Goal: Obtain resource: Download file/media

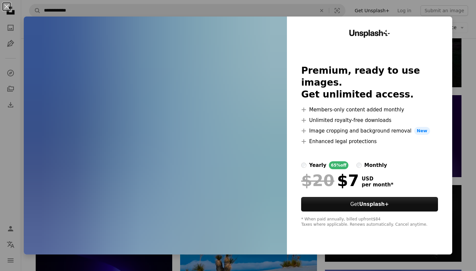
scroll to position [2589, 0]
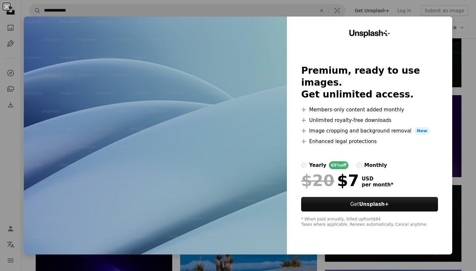
click at [476, 65] on div "An X shape Unsplash+ Premium, ready to use images. Get unlimited access. A plus…" at bounding box center [238, 135] width 476 height 271
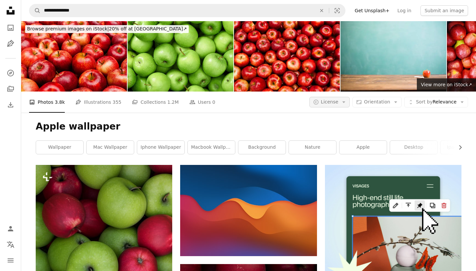
click at [328, 102] on span "License" at bounding box center [330, 101] width 18 height 5
click at [329, 158] on link "Free" at bounding box center [343, 155] width 54 height 12
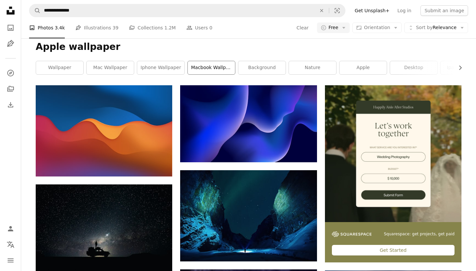
scroll to position [80, 0]
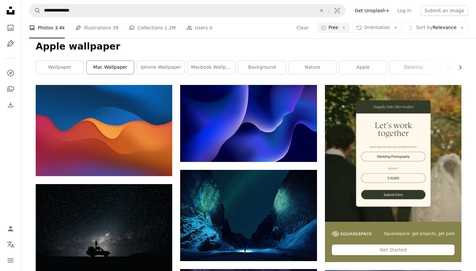
click at [128, 66] on link "mac wallpaper" at bounding box center [110, 67] width 47 height 13
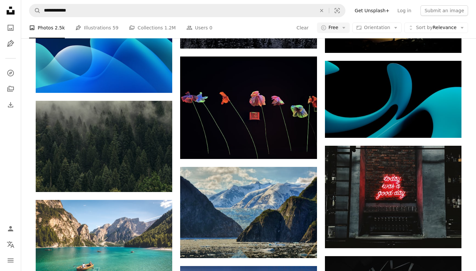
scroll to position [3338, 0]
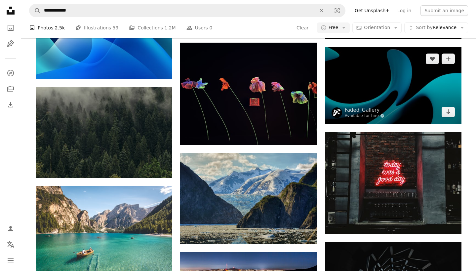
click at [425, 92] on img at bounding box center [393, 85] width 136 height 77
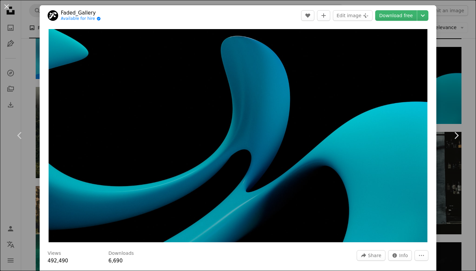
click at [472, 80] on div "An X shape Chevron left Chevron right Faded_Gallery Available for hire A checkm…" at bounding box center [238, 135] width 476 height 271
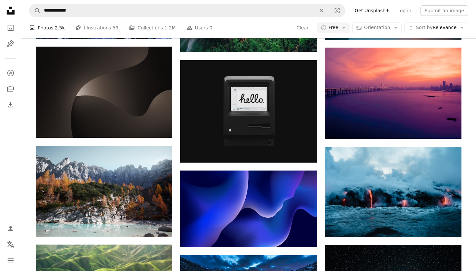
scroll to position [584, 0]
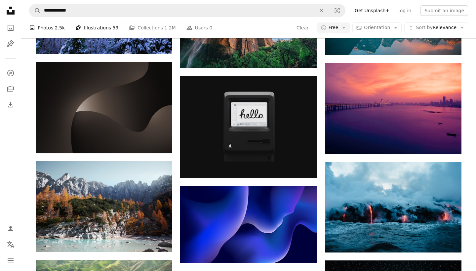
click at [102, 27] on link "Pen Tool Illustrations 59" at bounding box center [96, 27] width 43 height 21
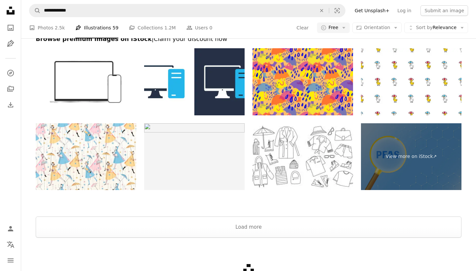
scroll to position [1218, 0]
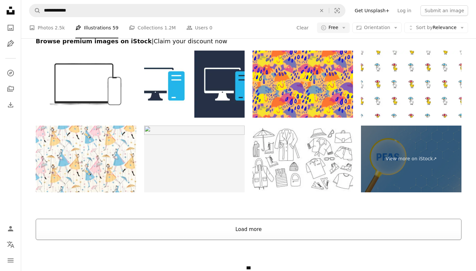
click at [350, 225] on button "Load more" at bounding box center [249, 229] width 426 height 21
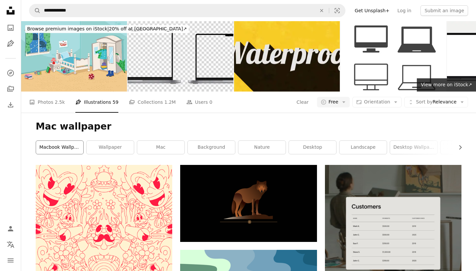
scroll to position [0, 0]
click at [59, 146] on link "macbook wallpaper" at bounding box center [59, 147] width 47 height 13
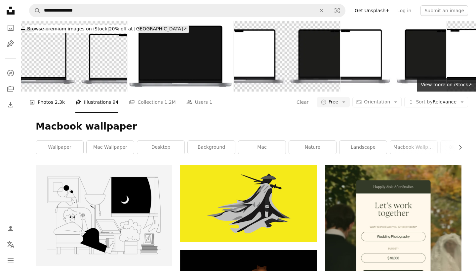
click at [48, 102] on link "A photo Photos 2.3k" at bounding box center [47, 102] width 36 height 21
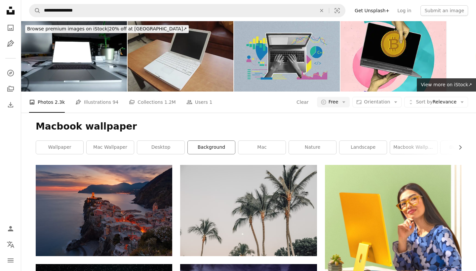
click at [208, 147] on link "background" at bounding box center [211, 147] width 47 height 13
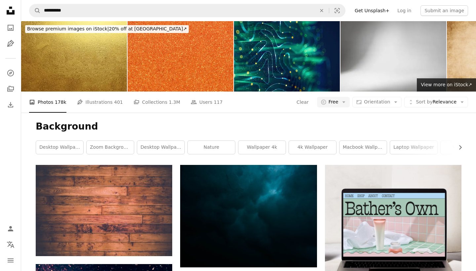
click at [54, 105] on li "A photo Photos 178k" at bounding box center [47, 102] width 37 height 21
click at [350, 149] on link "macbook wallpaper" at bounding box center [362, 147] width 47 height 13
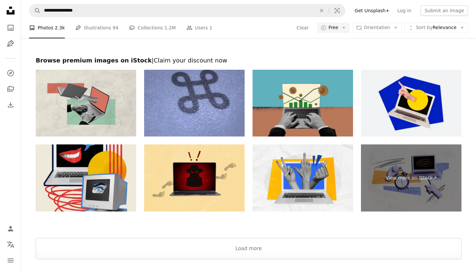
scroll to position [1009, 0]
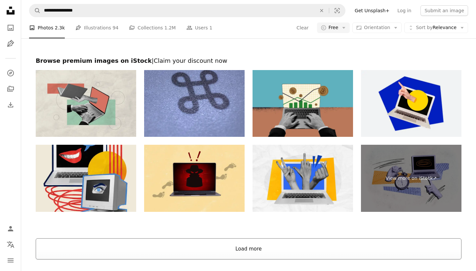
click at [232, 250] on button "Load more" at bounding box center [249, 248] width 426 height 21
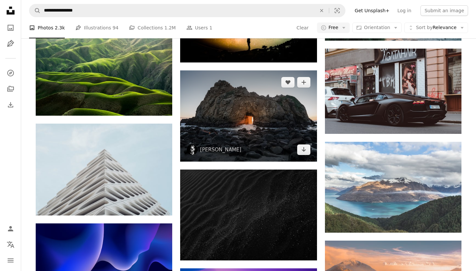
scroll to position [1724, 0]
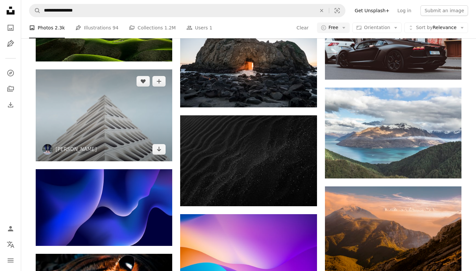
click at [112, 123] on img at bounding box center [104, 115] width 136 height 92
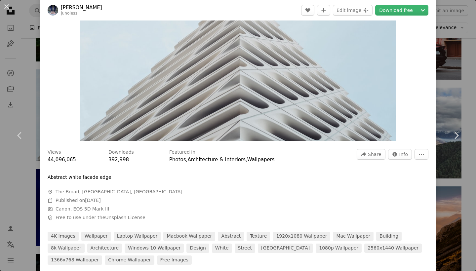
scroll to position [238, 0]
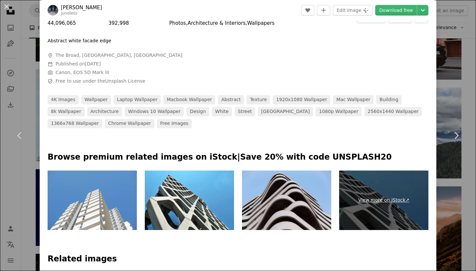
click at [400, 225] on link "View more on iStock ↗" at bounding box center [383, 200] width 89 height 59
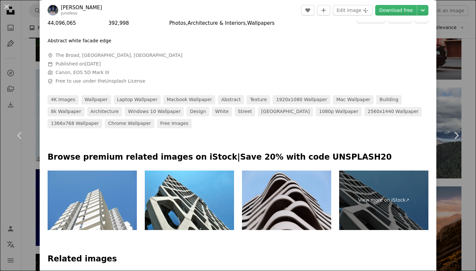
click at [465, 83] on div "An X shape Chevron left Chevron right [PERSON_NAME] junoless A heart A plus sig…" at bounding box center [238, 135] width 476 height 271
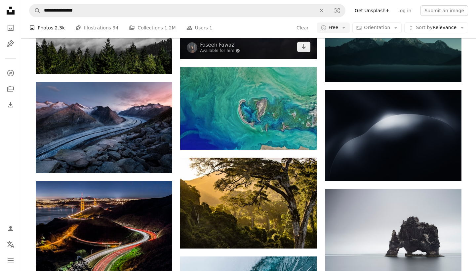
scroll to position [2598, 0]
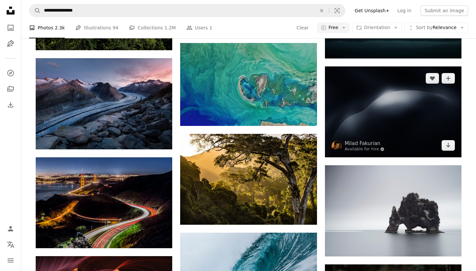
click at [438, 149] on img at bounding box center [393, 111] width 136 height 91
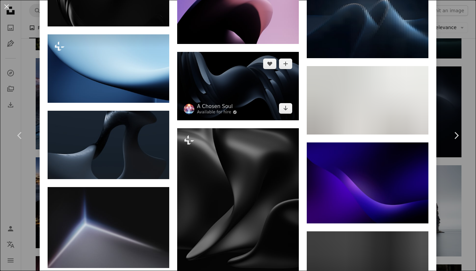
scroll to position [1604, 0]
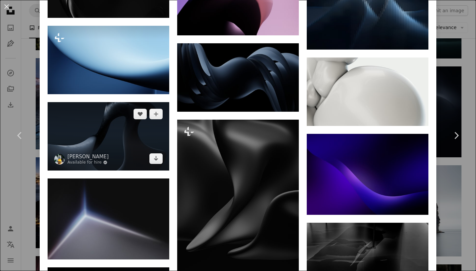
click at [142, 139] on img at bounding box center [109, 136] width 122 height 68
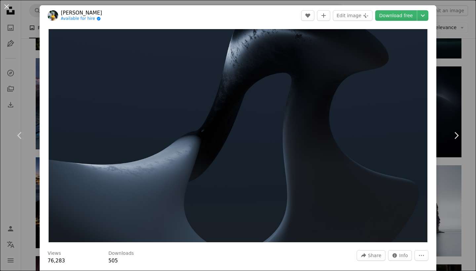
click at [465, 75] on div "An X shape Chevron left Chevron right [PERSON_NAME] Available for hire A checkm…" at bounding box center [238, 135] width 476 height 271
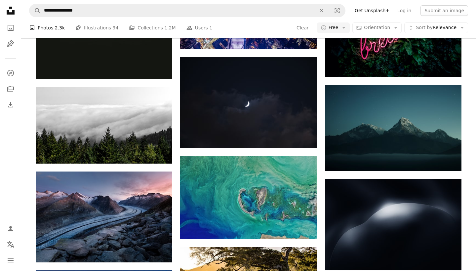
scroll to position [2556, 0]
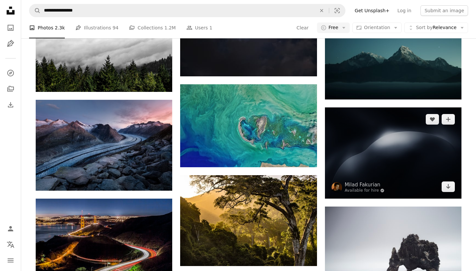
click at [383, 122] on img at bounding box center [393, 152] width 136 height 91
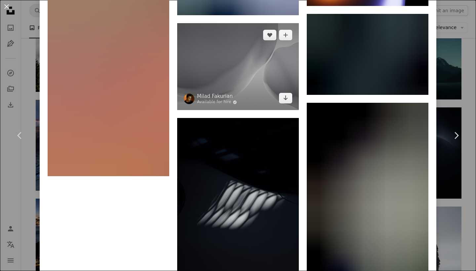
scroll to position [4726, 0]
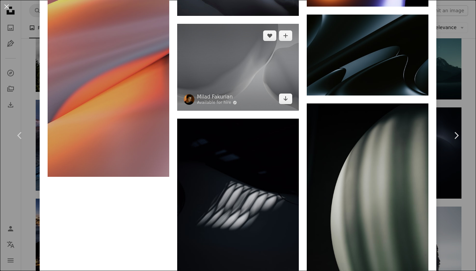
click at [246, 52] on img at bounding box center [238, 67] width 122 height 87
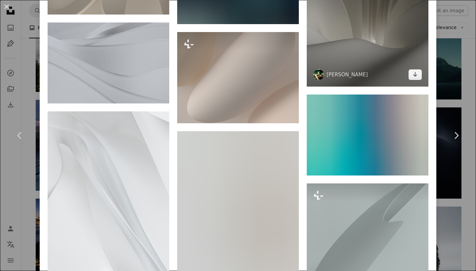
scroll to position [6103, 0]
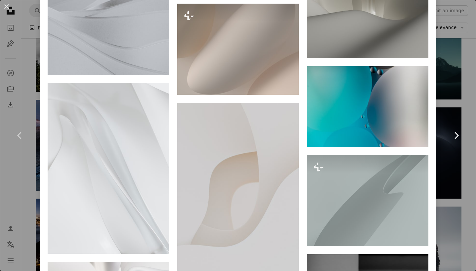
click at [444, 106] on link "Chevron right" at bounding box center [456, 135] width 40 height 63
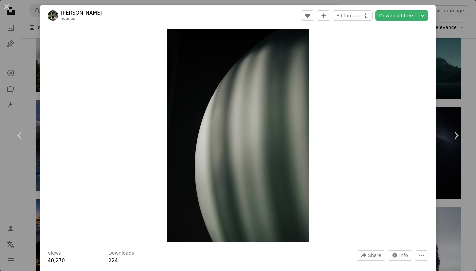
click at [469, 86] on div "An X shape Chevron left Chevron right [PERSON_NAME] ijeunes A heart A plus sign…" at bounding box center [238, 135] width 476 height 271
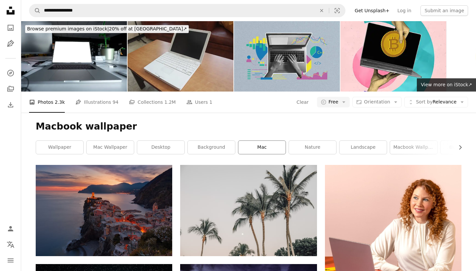
click at [247, 150] on link "mac" at bounding box center [261, 147] width 47 height 13
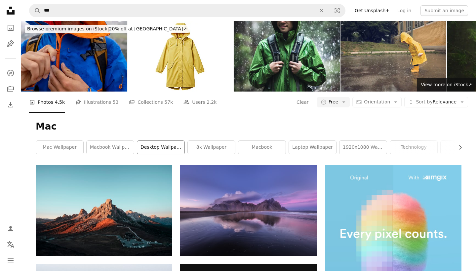
click at [141, 148] on link "desktop wallpaper" at bounding box center [160, 147] width 47 height 13
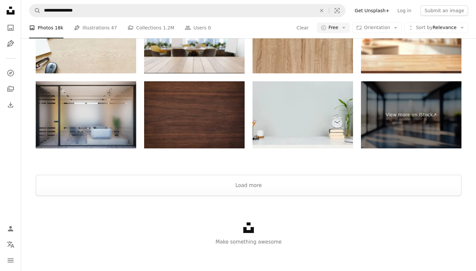
scroll to position [976, 0]
